Goal: Task Accomplishment & Management: Complete application form

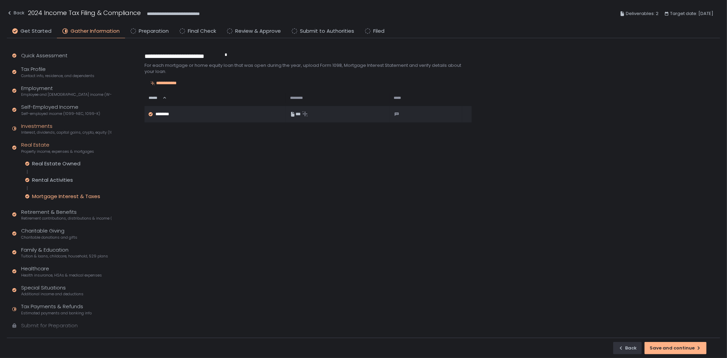
click at [46, 127] on div "Investments Interest, dividends, capital gains, crypto, equity (1099s, K-1s)" at bounding box center [66, 128] width 90 height 13
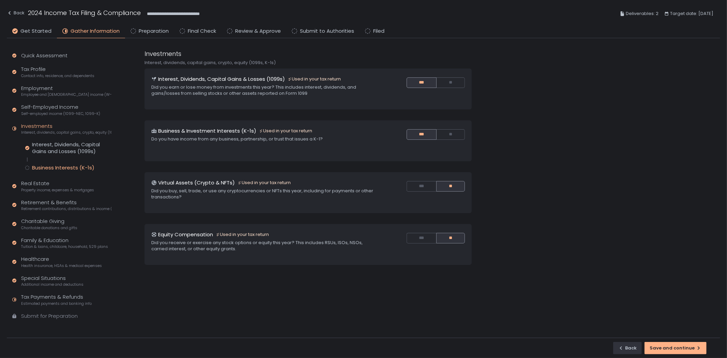
click at [56, 168] on div "Business Interests (K-1s)" at bounding box center [63, 167] width 62 height 7
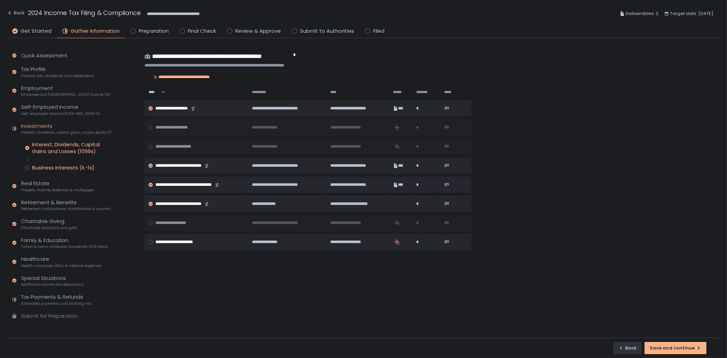
click at [60, 148] on div "Interest, Dividends, Capital Gains and Losses (1099s)" at bounding box center [71, 148] width 79 height 14
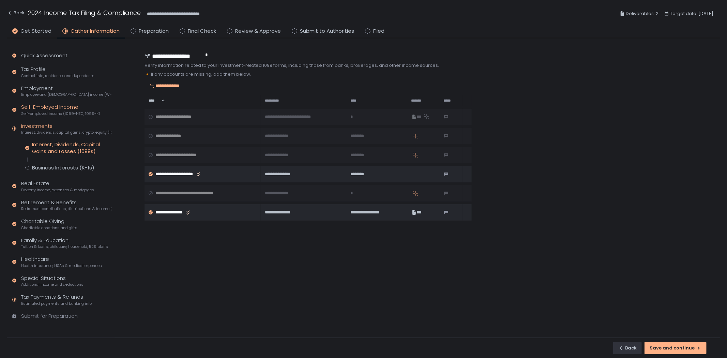
click at [51, 112] on span "Self-employed income (1099-NEC, 1099-K)" at bounding box center [60, 113] width 79 height 5
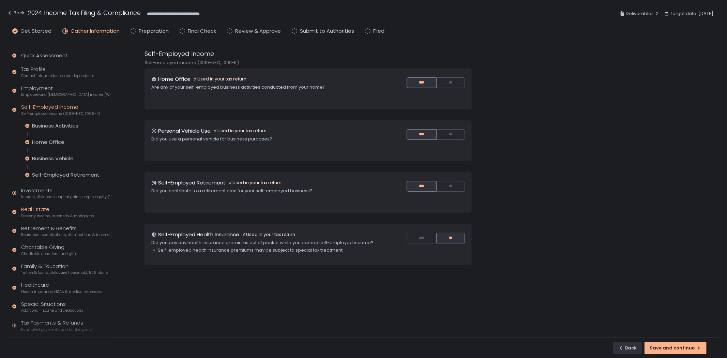
click at [48, 208] on div "Real Estate Property income, expenses & mortgages" at bounding box center [57, 212] width 73 height 13
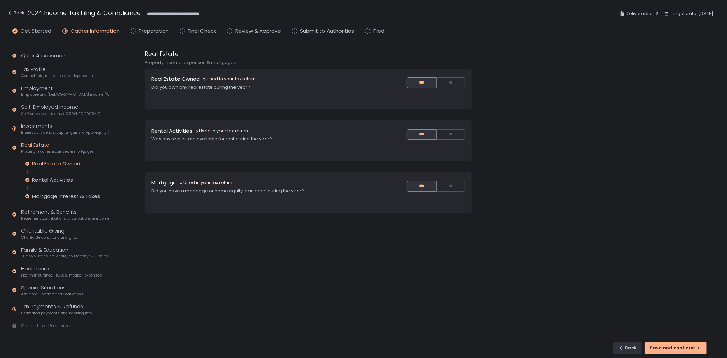
click at [59, 161] on div "Real Estate Owned" at bounding box center [56, 163] width 48 height 7
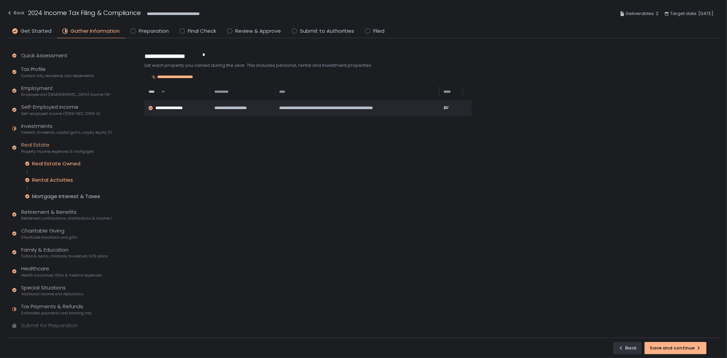
click at [54, 179] on div "Rental Activities" at bounding box center [52, 180] width 41 height 7
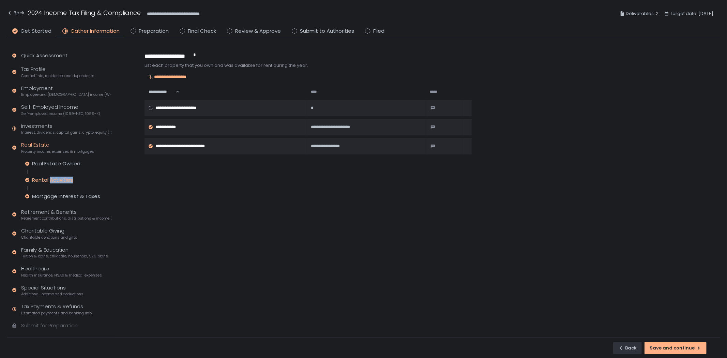
click at [54, 179] on div "Rental Activities" at bounding box center [52, 180] width 41 height 7
click at [57, 163] on div "Real Estate Owned" at bounding box center [56, 163] width 48 height 7
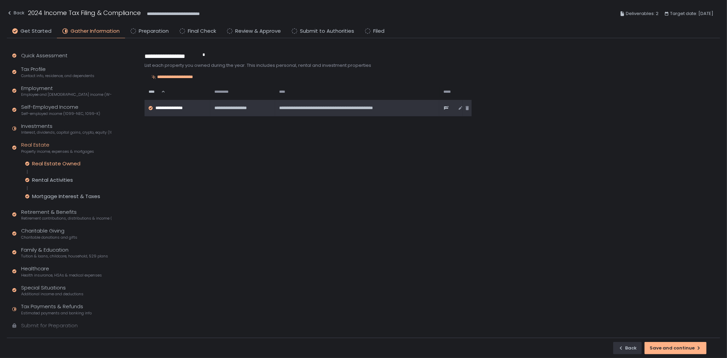
click at [269, 113] on td "**********" at bounding box center [242, 108] width 65 height 16
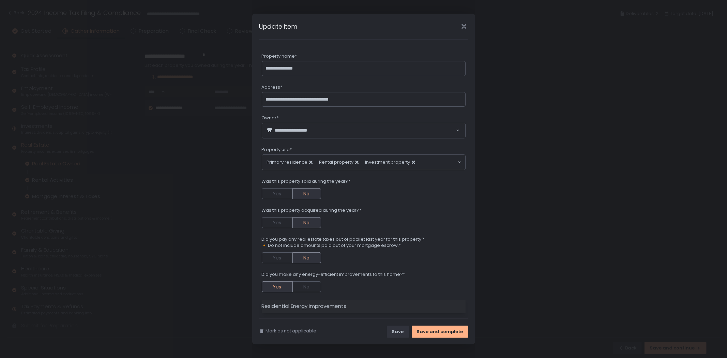
click at [462, 25] on icon "Close" at bounding box center [464, 26] width 7 height 7
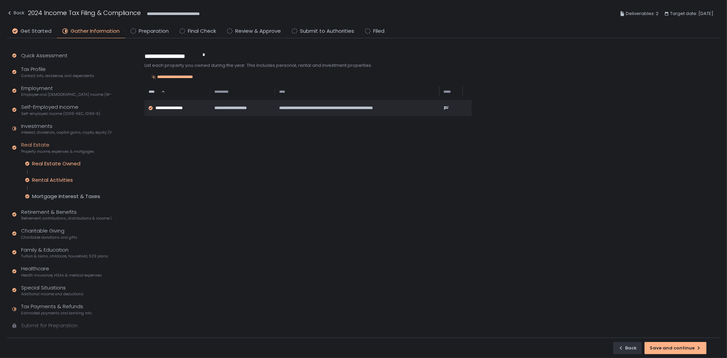
click at [66, 179] on div "Rental Activities" at bounding box center [52, 180] width 41 height 7
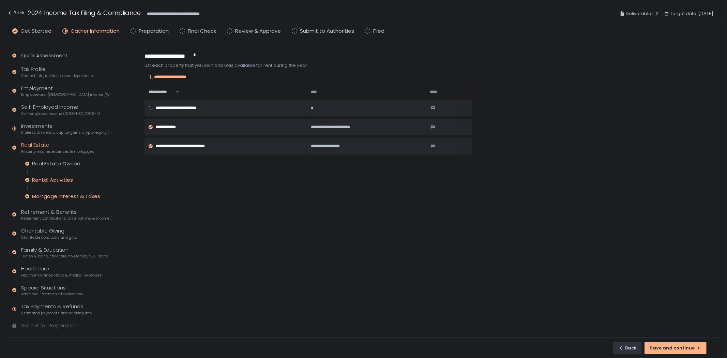
click at [73, 196] on div "Mortgage Interest & Taxes" at bounding box center [66, 196] width 68 height 7
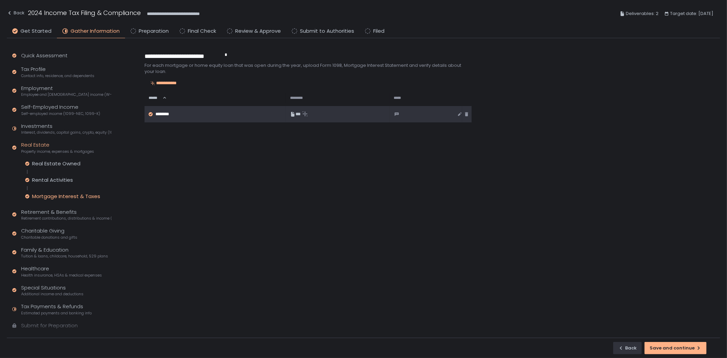
click at [246, 116] on div "********" at bounding box center [210, 114] width 123 height 6
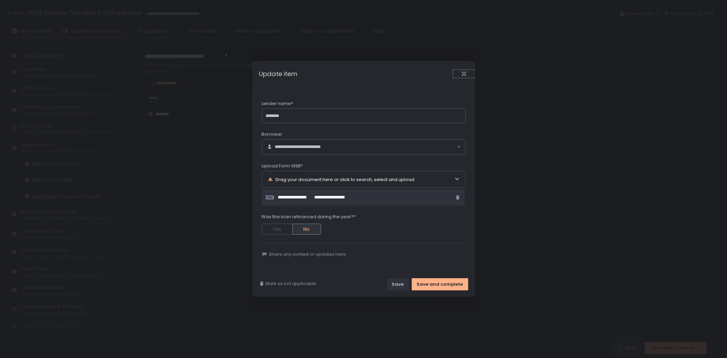
click at [460, 71] on button "Close" at bounding box center [465, 74] width 22 height 8
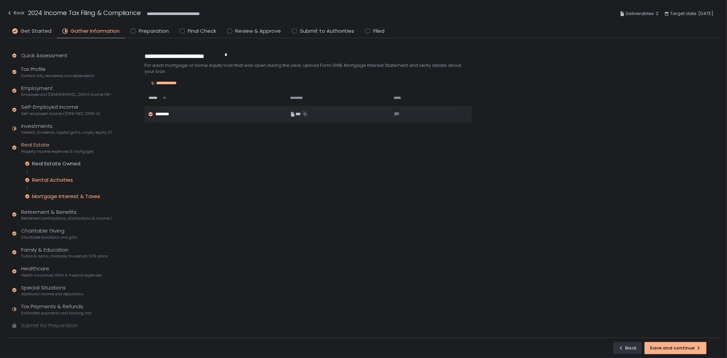
click at [56, 177] on div "Rental Activities" at bounding box center [52, 180] width 41 height 7
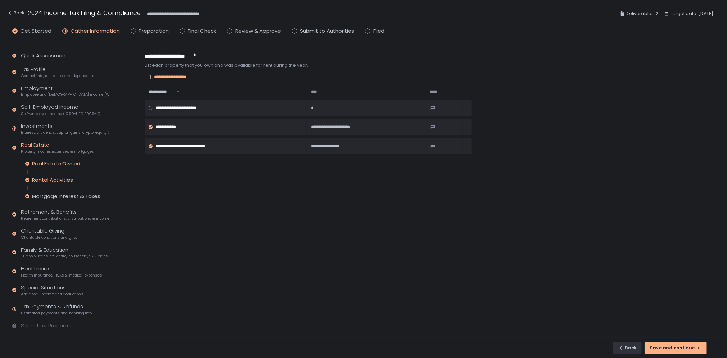
click at [56, 162] on div "Real Estate Owned" at bounding box center [56, 163] width 48 height 7
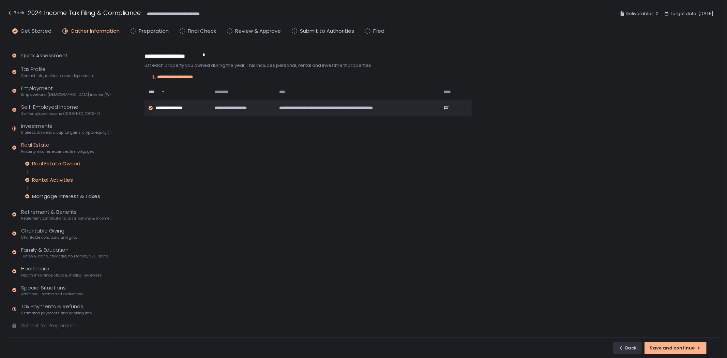
click at [56, 177] on div "Rental Activities" at bounding box center [52, 180] width 41 height 7
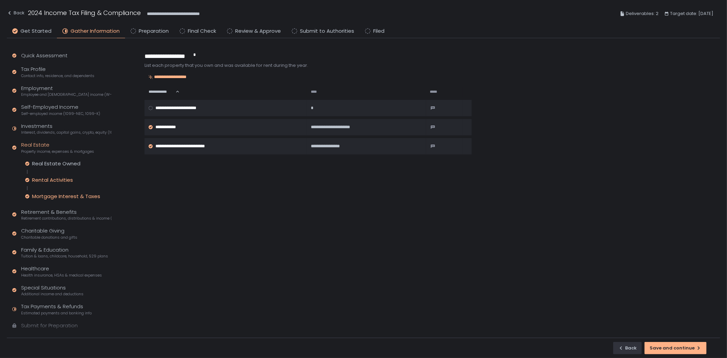
click at [54, 194] on div "Mortgage Interest & Taxes" at bounding box center [66, 196] width 68 height 7
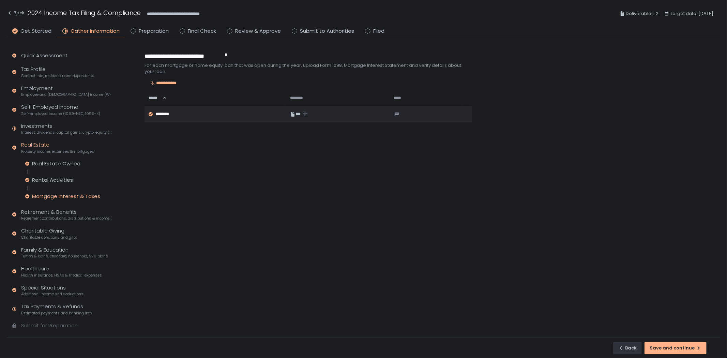
click at [54, 194] on div "Mortgage Interest & Taxes" at bounding box center [66, 196] width 68 height 7
click at [58, 177] on div "Rental Activities" at bounding box center [52, 180] width 41 height 7
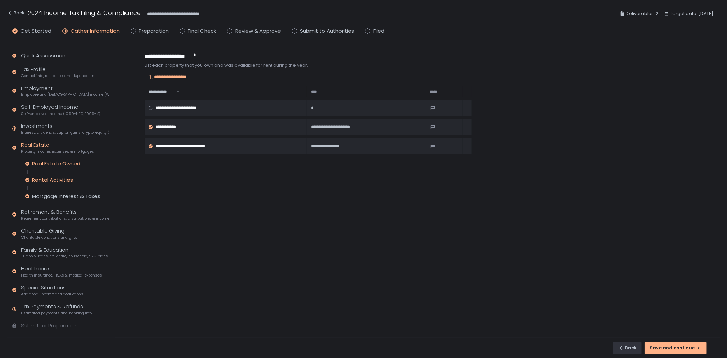
click at [59, 162] on div "Real Estate Owned" at bounding box center [56, 163] width 48 height 7
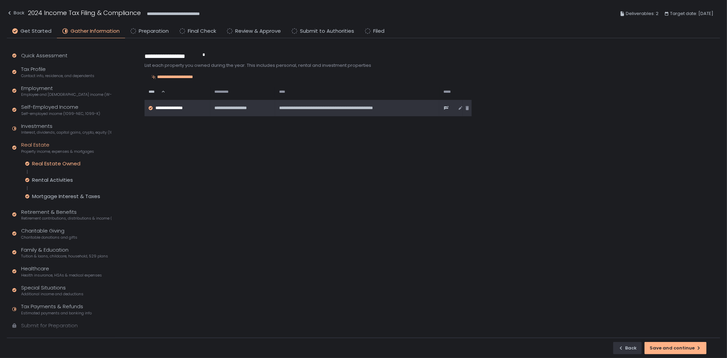
click at [263, 110] on div "**********" at bounding box center [243, 108] width 56 height 6
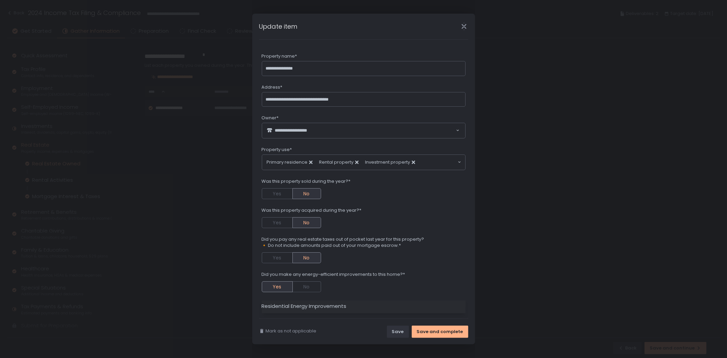
click at [463, 28] on icon "Close" at bounding box center [464, 26] width 5 height 9
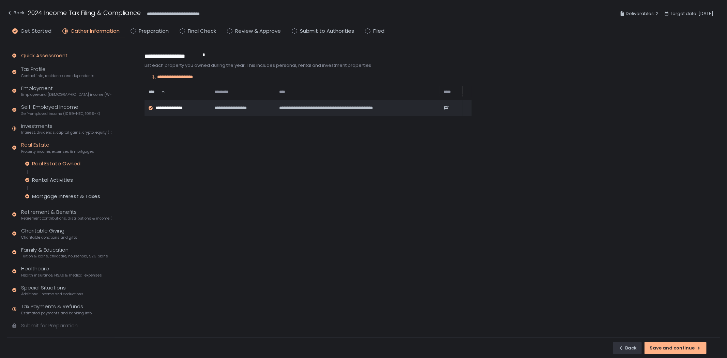
click at [40, 57] on div "Quick Assessment" at bounding box center [44, 56] width 46 height 8
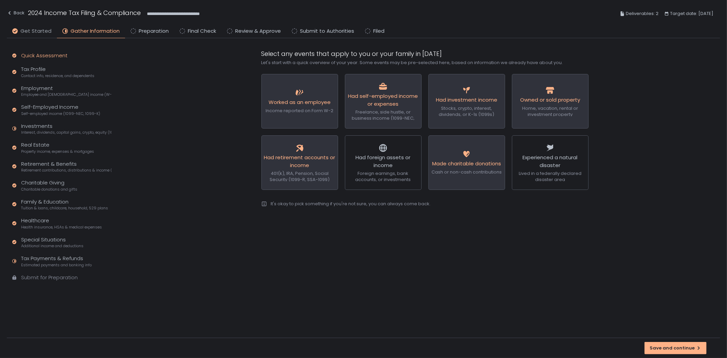
click at [39, 30] on span "Get Started" at bounding box center [35, 31] width 31 height 8
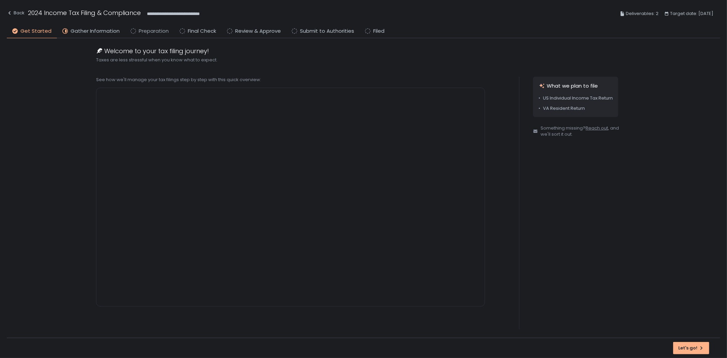
click at [148, 31] on span "Preparation" at bounding box center [154, 31] width 30 height 8
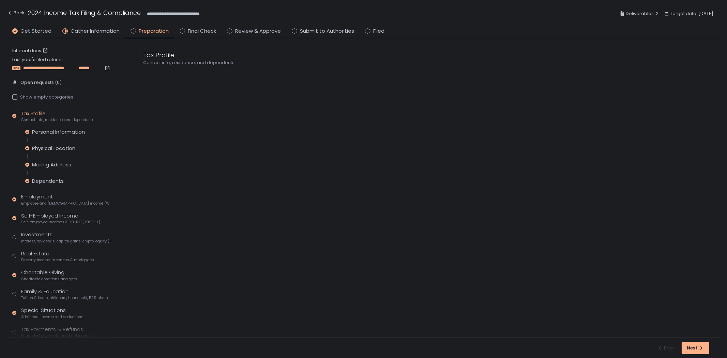
click at [57, 70] on span "**********" at bounding box center [49, 68] width 53 height 6
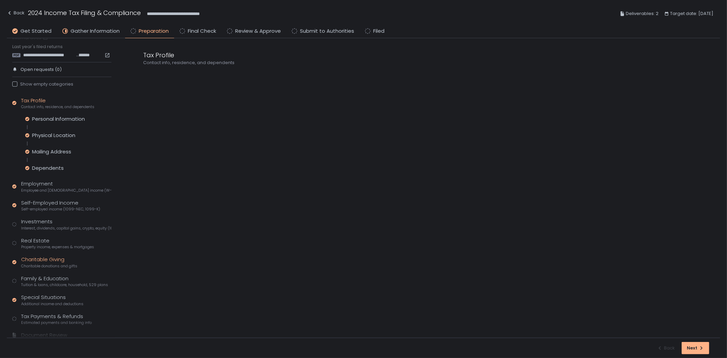
scroll to position [34, 0]
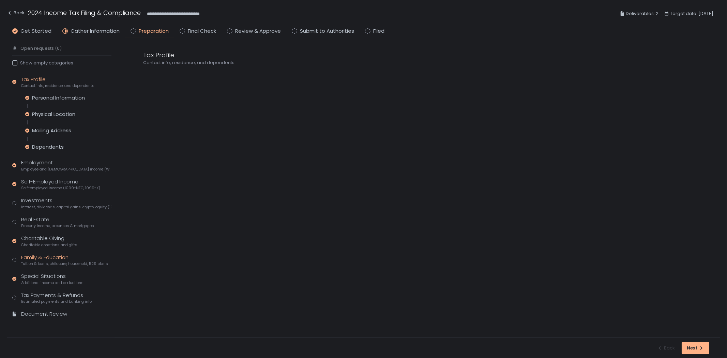
click at [57, 257] on div "Family & Education Tuition & loans, childcare, household, 529 plans" at bounding box center [64, 260] width 87 height 13
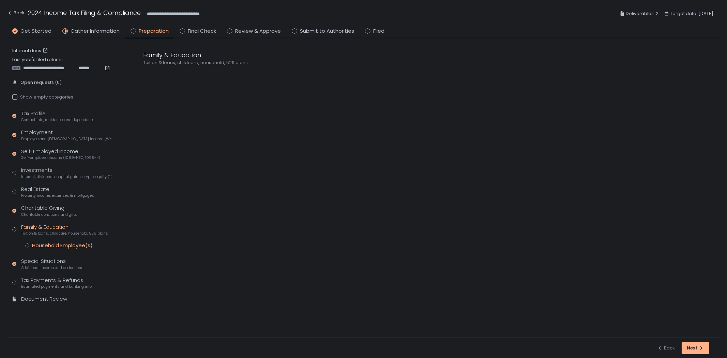
click at [62, 248] on div "Household Employee(s)" at bounding box center [62, 245] width 61 height 7
click at [354, 87] on span "**********" at bounding box center [346, 89] width 46 height 6
click at [60, 243] on div "Household Employee(s)" at bounding box center [62, 245] width 61 height 7
click at [185, 89] on span "Employee name" at bounding box center [233, 89] width 147 height 7
click at [330, 85] on div "**********" at bounding box center [315, 88] width 311 height 18
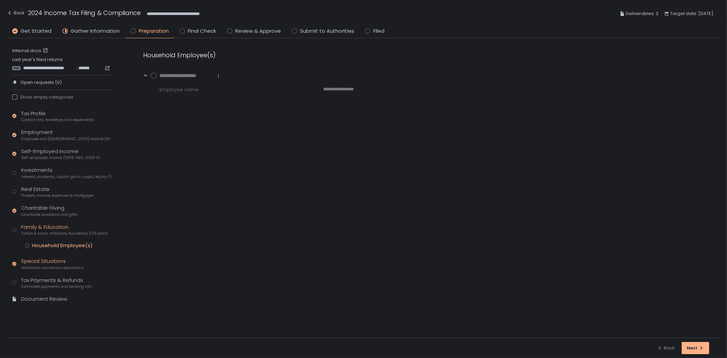
click at [51, 259] on div "Special Situations Additional income and deductions" at bounding box center [52, 263] width 62 height 13
click at [64, 268] on div "Clean Energy Vehicles" at bounding box center [60, 264] width 56 height 7
click at [56, 228] on div "Family & Education Tuition & loans, childcare, household, 529 plans" at bounding box center [64, 229] width 87 height 13
click at [59, 241] on div "Tax Profile Contact info, residence, and dependents Employment Employee and [DE…" at bounding box center [61, 210] width 99 height 200
click at [58, 246] on div "Household Employee(s)" at bounding box center [62, 245] width 61 height 7
